Goal: Download file/media

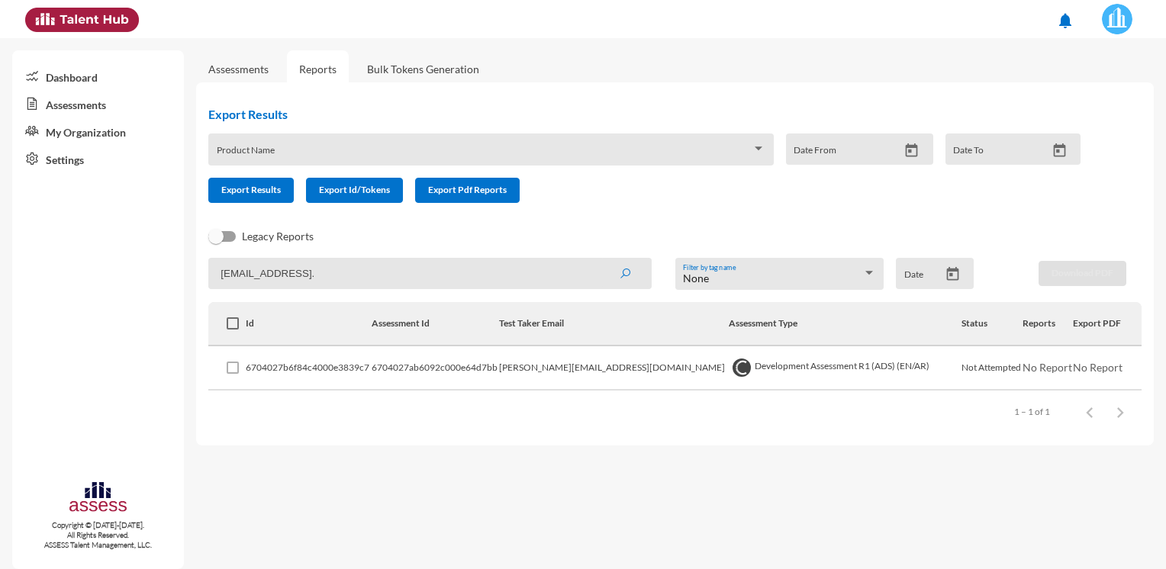
drag, startPoint x: 405, startPoint y: 268, endPoint x: 137, endPoint y: 270, distance: 267.2
click at [137, 270] on mat-sidenav-container "Dashboard Assessments My Organization Settings Copyright © [DATE]-[DATE]. All R…" at bounding box center [583, 303] width 1166 height 531
click at [601, 260] on button "submit" at bounding box center [625, 273] width 49 height 27
click at [1092, 367] on img at bounding box center [1097, 368] width 15 height 15
drag, startPoint x: 1078, startPoint y: 400, endPoint x: 610, endPoint y: 482, distance: 475.0
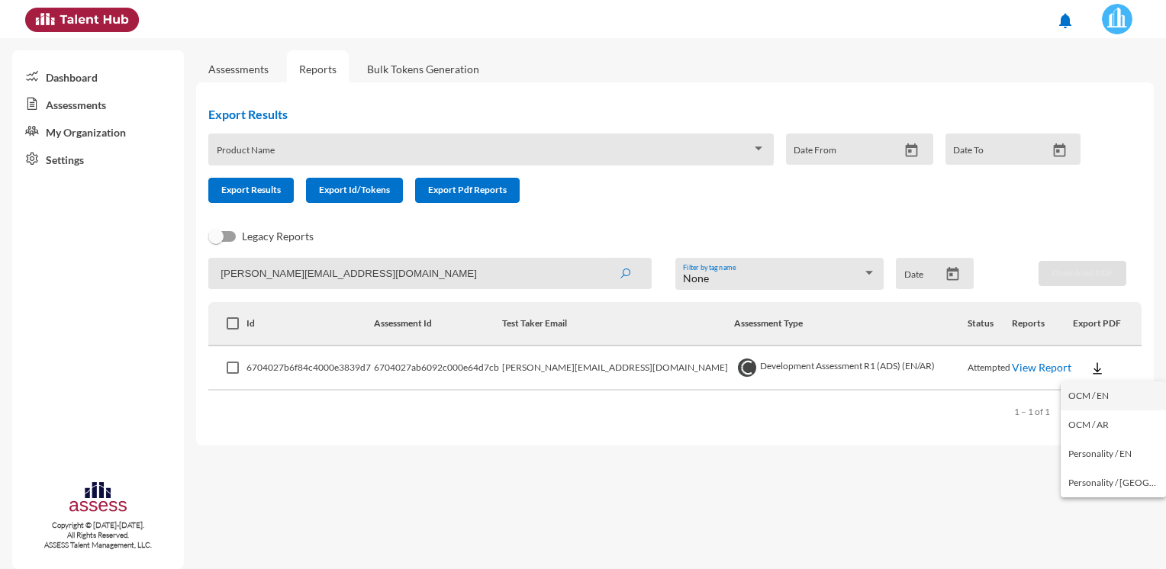
click at [1078, 399] on button "OCM / EN" at bounding box center [1113, 396] width 105 height 29
drag, startPoint x: 382, startPoint y: 267, endPoint x: 17, endPoint y: 305, distance: 366.8
click at [17, 305] on mat-sidenav-container "Dashboard Assessments My Organization Settings Copyright © [DATE]-[DATE]. All R…" at bounding box center [583, 303] width 1166 height 531
paste input "[PERSON_NAME].badreldin"
type input "[PERSON_NAME][EMAIL_ADDRESS][DOMAIN_NAME]"
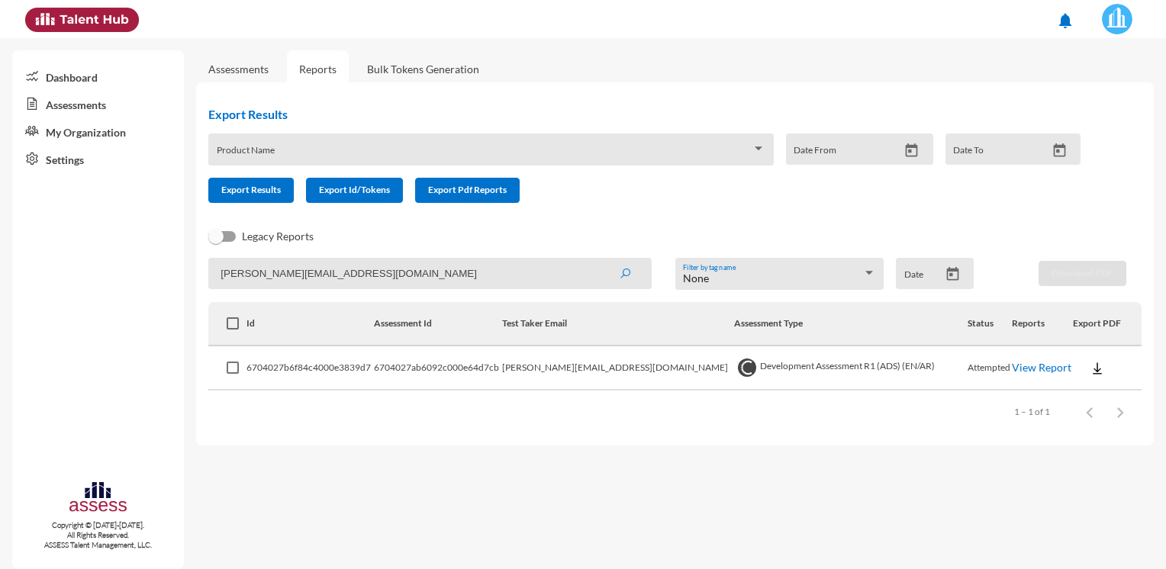
click at [601, 260] on button "submit" at bounding box center [625, 273] width 49 height 27
click at [1081, 366] on img at bounding box center [1087, 368] width 15 height 15
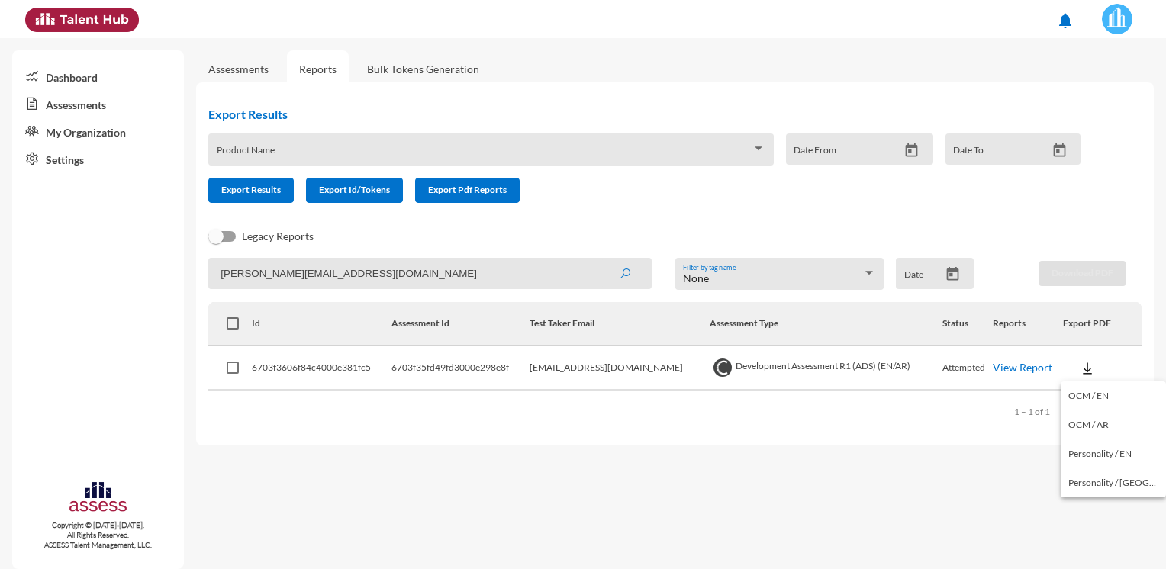
drag, startPoint x: 1078, startPoint y: 389, endPoint x: 1001, endPoint y: 407, distance: 78.3
click at [1078, 389] on button "OCM / EN" at bounding box center [1113, 396] width 105 height 29
